Goal: Communication & Community: Answer question/provide support

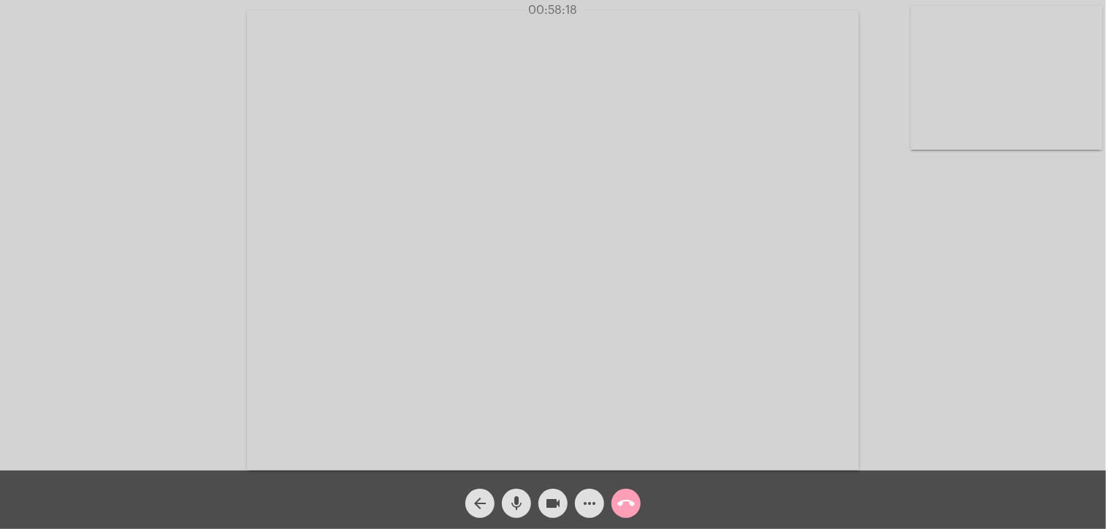
click at [629, 497] on mat-icon "call_end" at bounding box center [626, 504] width 18 height 18
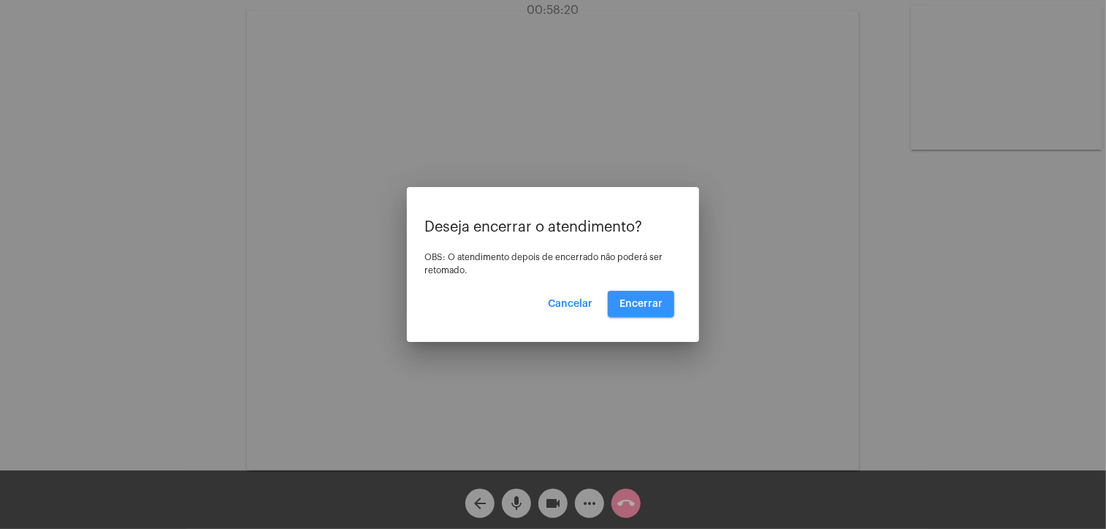
click at [644, 300] on span "Encerrar" at bounding box center [641, 304] width 43 height 10
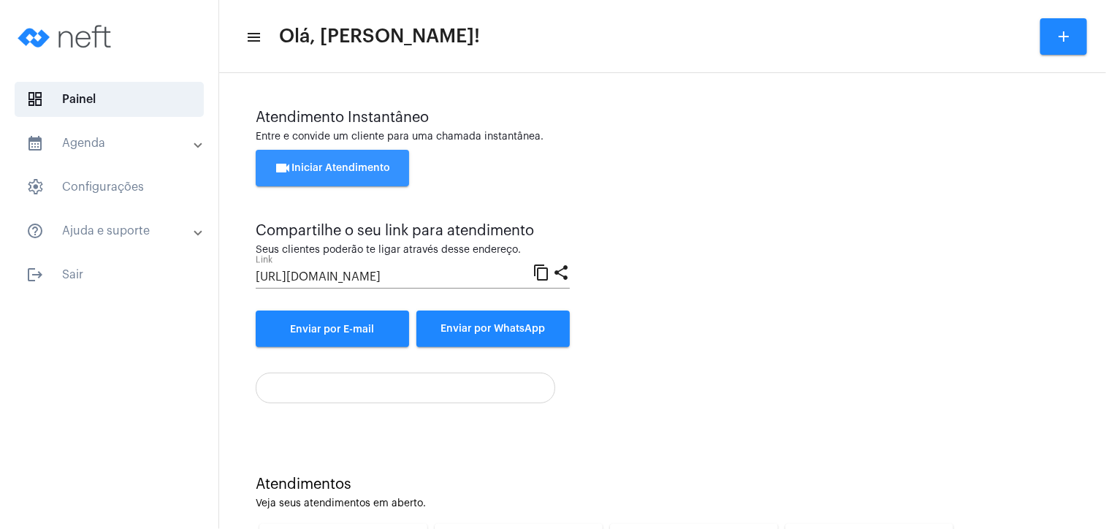
click at [335, 166] on span "videocam Iniciar Atendimento" at bounding box center [333, 168] width 116 height 10
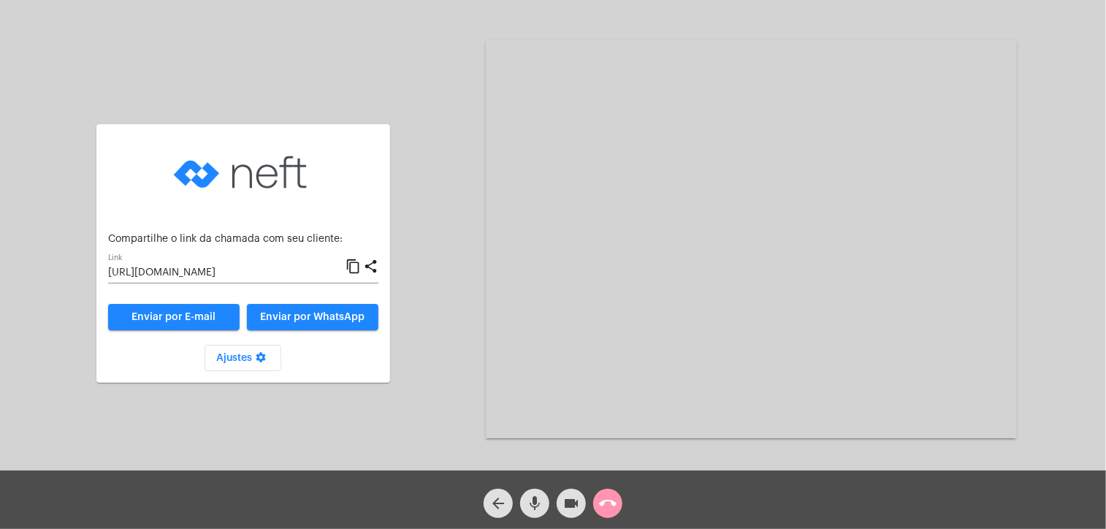
click at [348, 267] on mat-icon "content_copy" at bounding box center [353, 267] width 15 height 18
